Goal: Task Accomplishment & Management: Complete application form

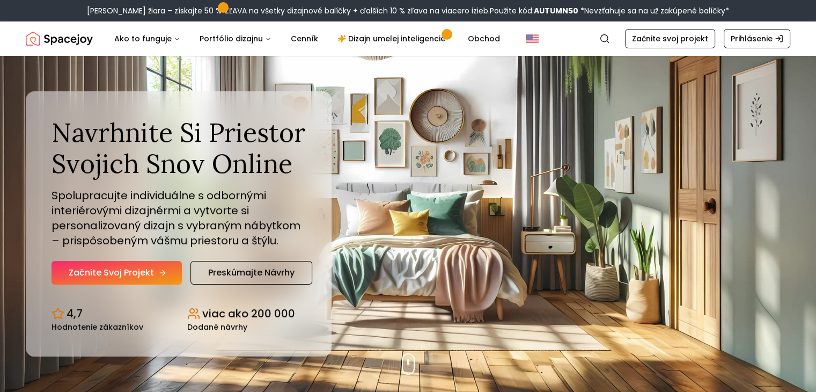
click at [98, 273] on font "Začnite svoj projekt" at bounding box center [111, 272] width 85 height 12
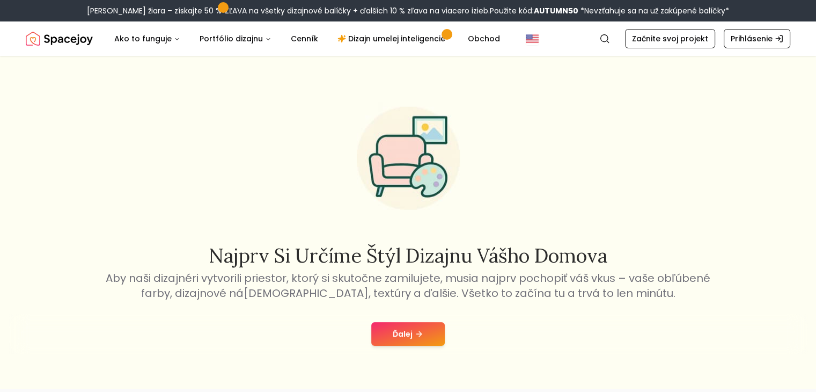
click at [428, 332] on button "Ďalej" at bounding box center [407, 334] width 73 height 24
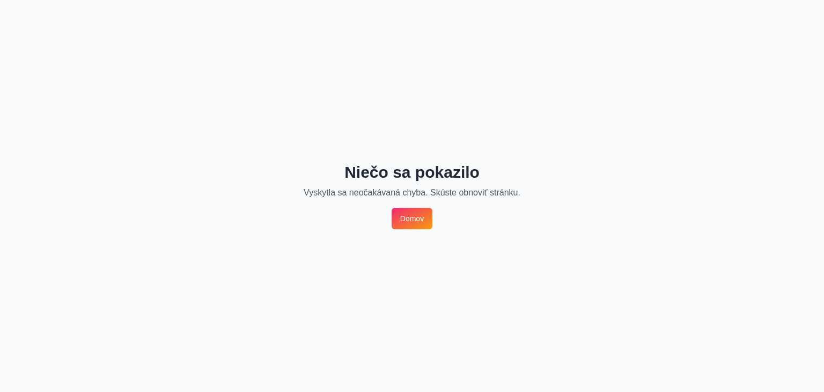
click at [407, 222] on font "Domov" at bounding box center [412, 218] width 24 height 11
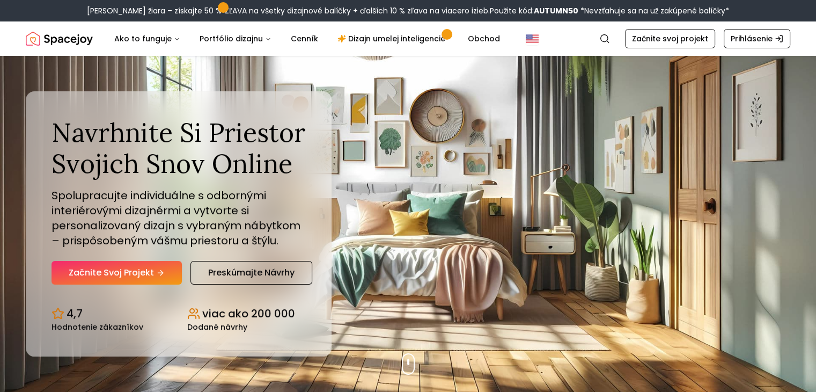
click at [119, 256] on div "Navrhnite si priestor svojich snov online Spolupracujte individuálne s odborným…" at bounding box center [178, 200] width 254 height 167
click at [124, 265] on link "Začnite svoj projekt" at bounding box center [116, 273] width 130 height 24
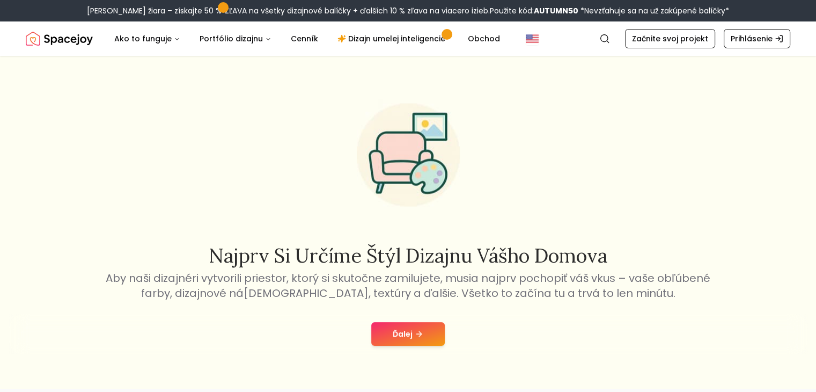
click at [415, 318] on div "Ďalej" at bounding box center [408, 333] width 799 height 41
click at [418, 329] on icon at bounding box center [419, 333] width 9 height 9
